Goal: Task Accomplishment & Management: Use online tool/utility

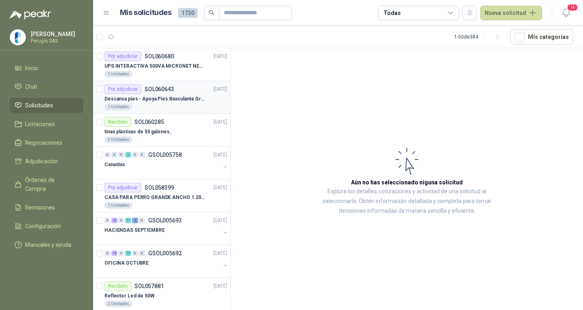
click at [169, 91] on p "SOL060643" at bounding box center [160, 89] width 30 height 6
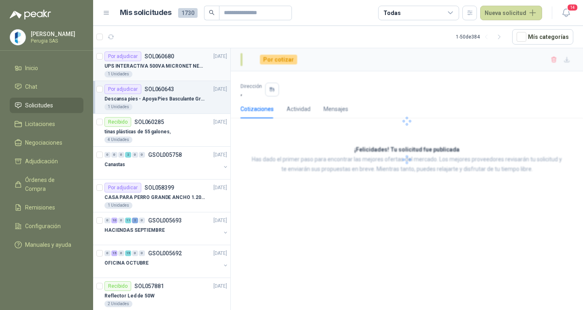
click at [165, 62] on p "UPS INTERACTIVA 500VA MICRONET NEGRA MARCA: POWEST NICOMAR" at bounding box center [154, 66] width 101 height 8
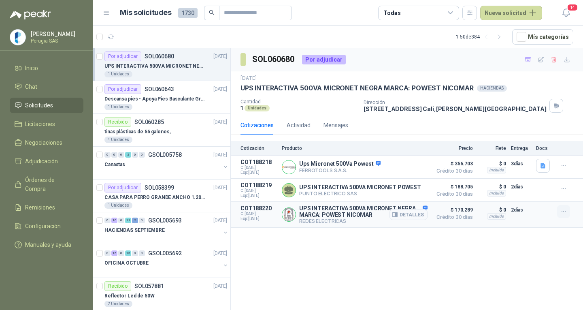
click at [565, 209] on icon "button" at bounding box center [564, 211] width 7 height 7
click at [544, 178] on button "Añadir" at bounding box center [547, 179] width 65 height 13
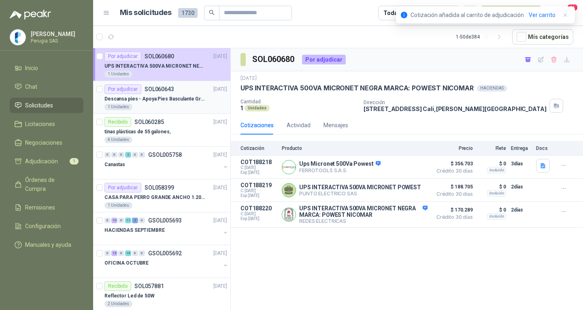
click at [160, 93] on div "Por adjudicar SOL060643" at bounding box center [139, 89] width 70 height 10
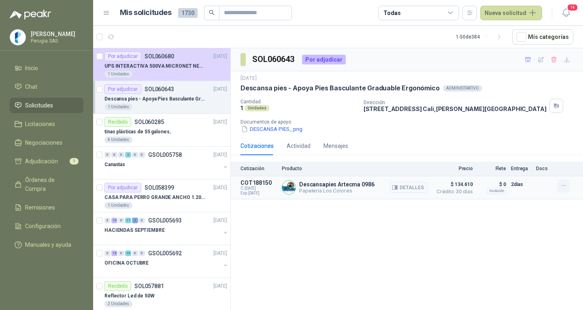
click at [561, 188] on icon "button" at bounding box center [564, 185] width 7 height 7
click at [528, 147] on button "Añadir" at bounding box center [547, 153] width 65 height 13
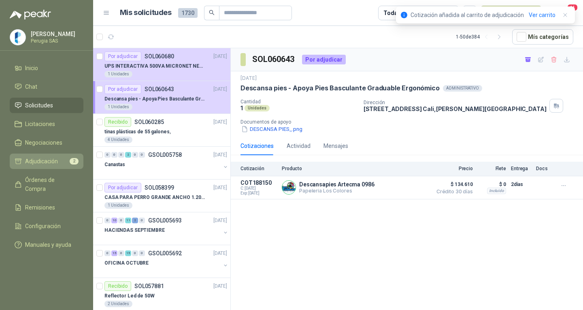
click at [47, 159] on span "Adjudicación" at bounding box center [41, 161] width 33 height 9
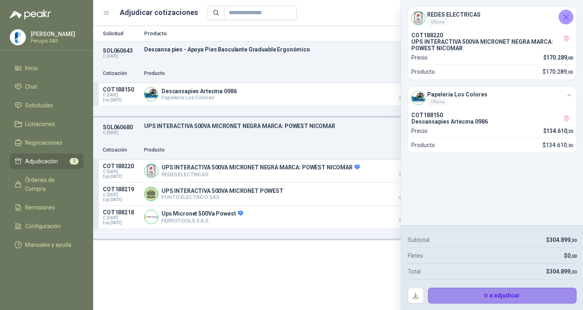
click at [501, 294] on button "Ir a adjudicar" at bounding box center [502, 296] width 149 height 16
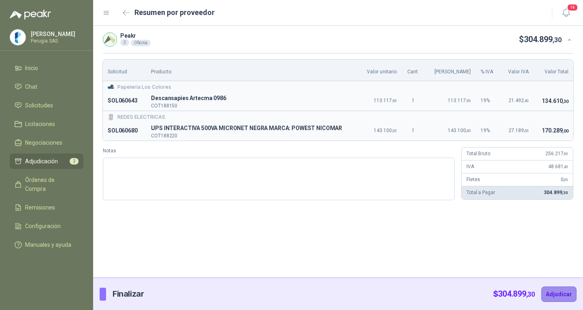
click at [561, 300] on button "Adjudicar" at bounding box center [558, 293] width 35 height 15
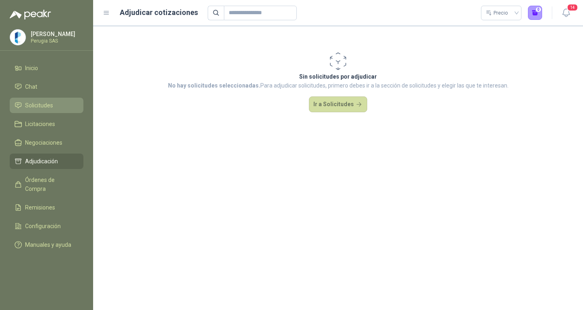
click at [36, 110] on span "Solicitudes" at bounding box center [39, 105] width 28 height 9
